Goal: Task Accomplishment & Management: Use online tool/utility

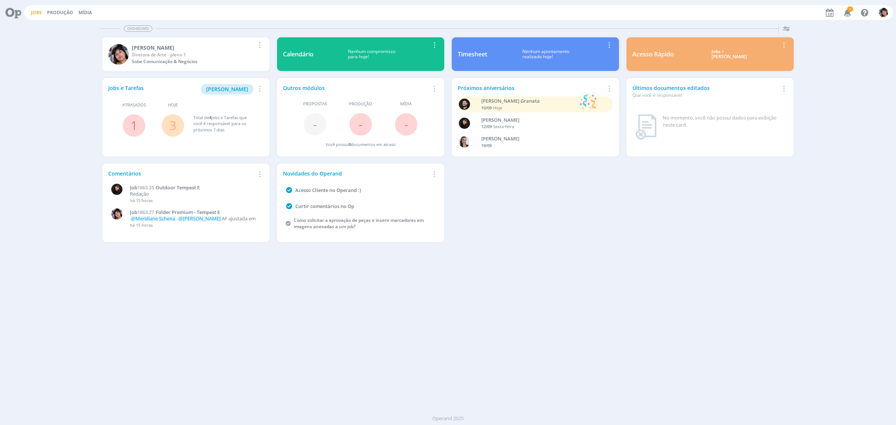
click at [32, 10] on link "Jobs" at bounding box center [36, 12] width 11 height 6
click at [34, 12] on link "Jobs" at bounding box center [36, 12] width 11 height 6
click at [42, 14] on button "Jobs" at bounding box center [36, 13] width 15 height 6
click at [38, 14] on link "Jobs" at bounding box center [36, 12] width 11 height 6
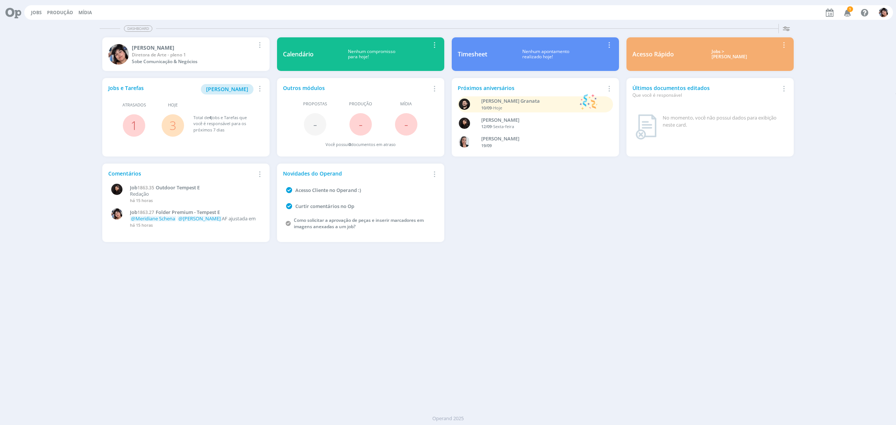
click at [169, 122] on link "3" at bounding box center [172, 125] width 7 height 16
click at [42, 10] on button "Jobs" at bounding box center [36, 13] width 15 height 6
click at [39, 12] on link "Jobs" at bounding box center [36, 12] width 11 height 6
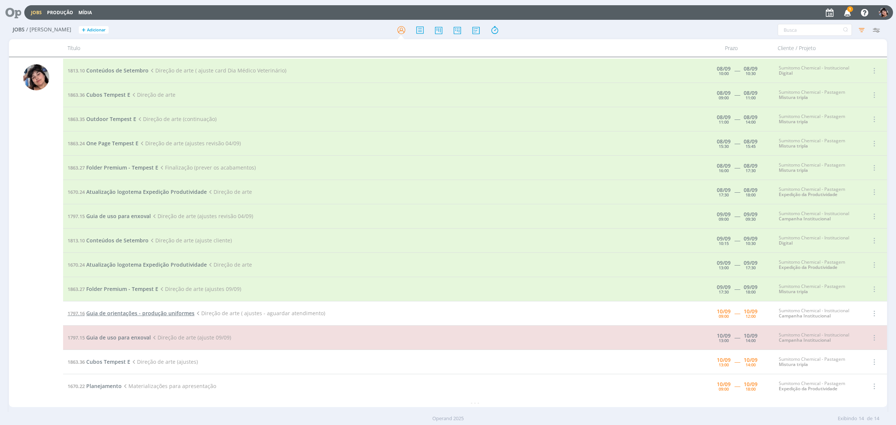
click at [148, 316] on span "Guia de orientações - produção uniformes" at bounding box center [140, 312] width 108 height 7
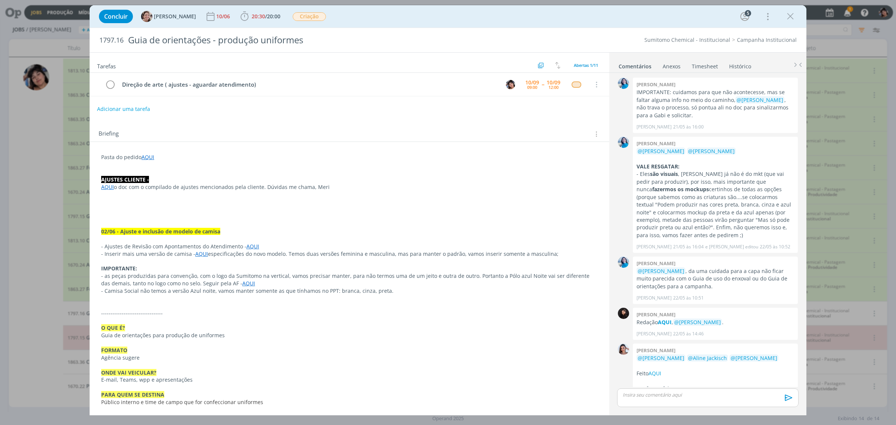
scroll to position [670, 0]
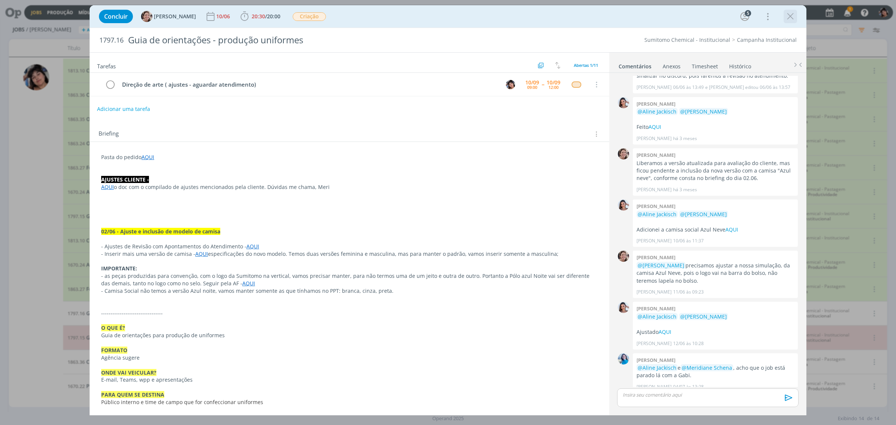
click at [716, 19] on icon "dialog" at bounding box center [789, 16] width 11 height 11
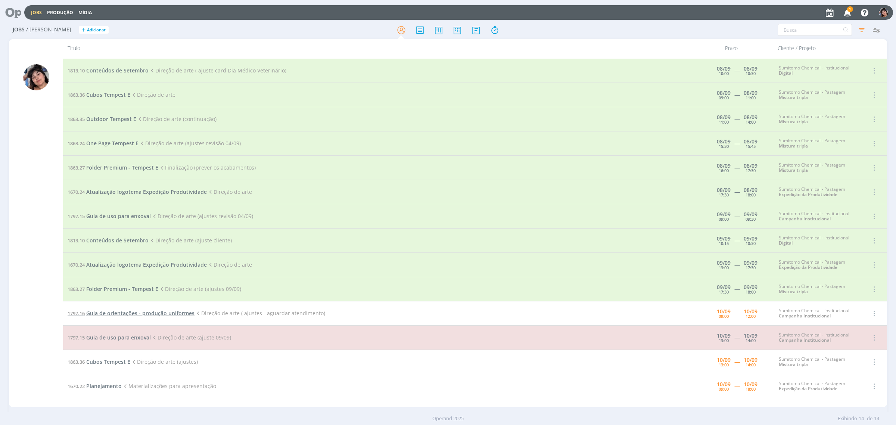
click at [90, 313] on span "Guia de orientações - produção uniformes" at bounding box center [140, 312] width 108 height 7
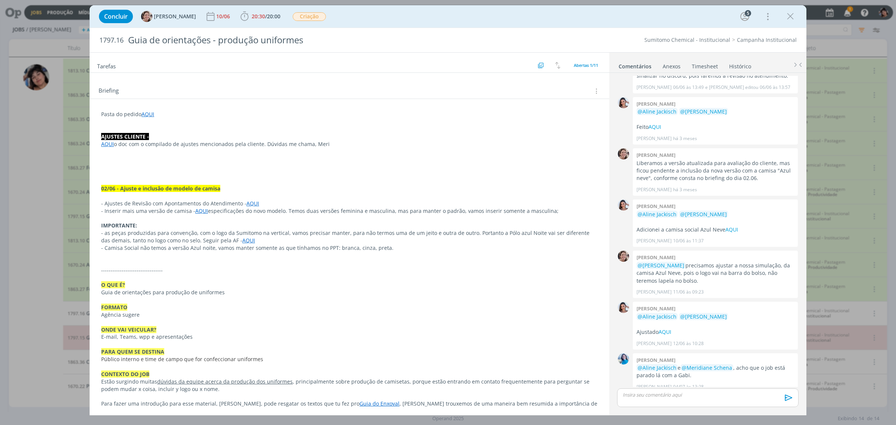
scroll to position [47, 0]
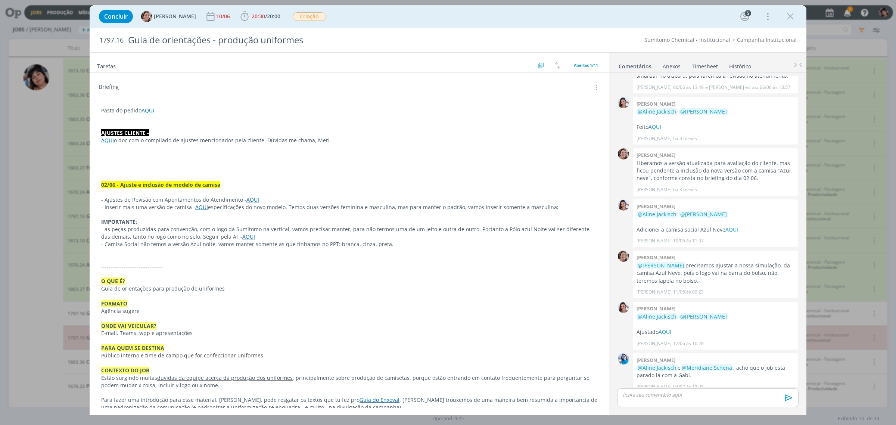
click at [112, 143] on link "AQUI" at bounding box center [107, 140] width 13 height 7
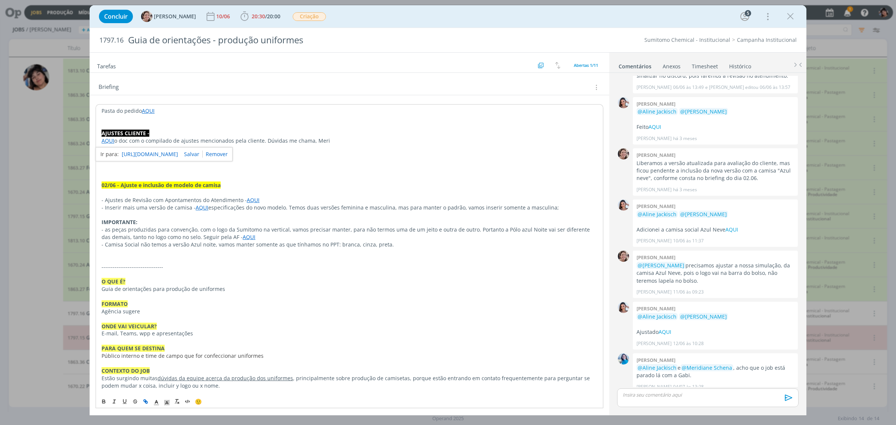
click at [146, 157] on link "[URL][DOMAIN_NAME]" at bounding box center [150, 154] width 56 height 10
drag, startPoint x: 555, startPoint y: 327, endPoint x: 894, endPoint y: 202, distance: 361.3
click at [716, 245] on div "Concluir [PERSON_NAME] [DATE] 20:30 / 20:00 Iniciar Apontar Data * [DATE] Horas…" at bounding box center [448, 212] width 896 height 425
